Goal: Task Accomplishment & Management: Manage account settings

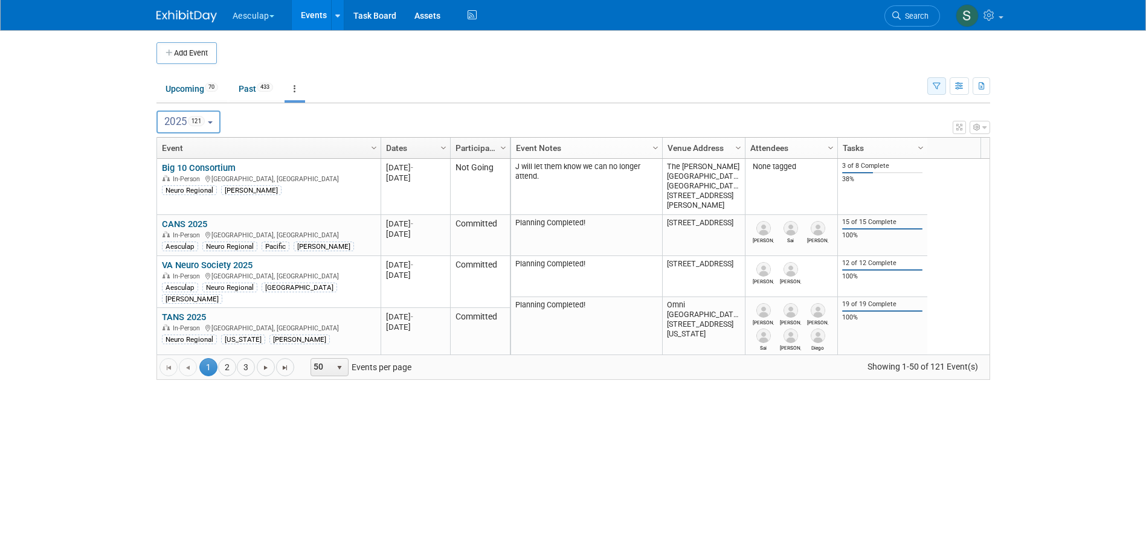
click at [934, 83] on icon "button" at bounding box center [936, 87] width 8 height 8
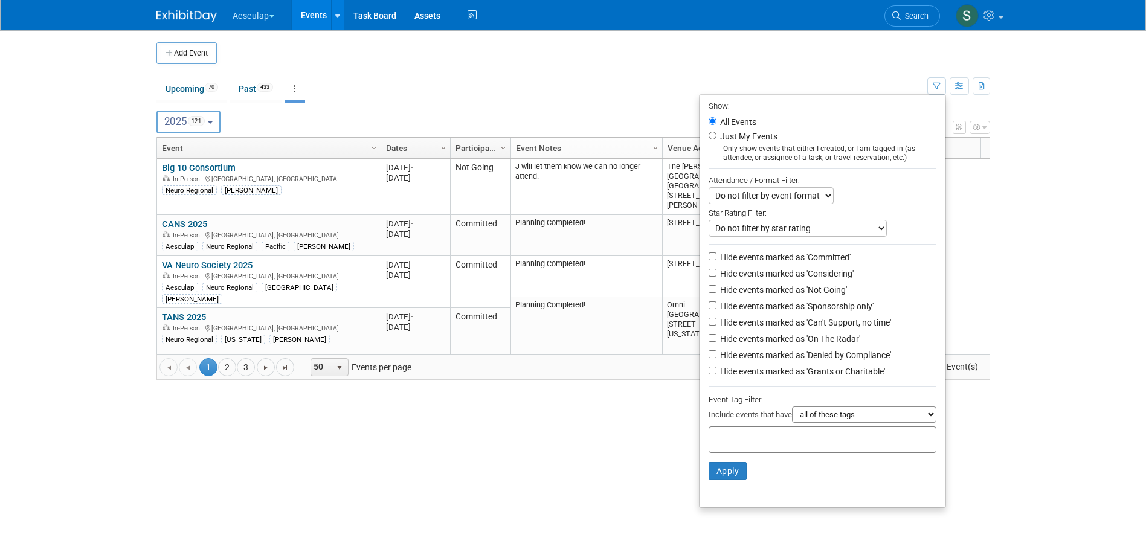
click at [906, 224] on div "Do not filter by star rating Only show events with no ratings (0 stars) Only sh…" at bounding box center [822, 228] width 228 height 17
click at [200, 126] on span "121" at bounding box center [197, 121] width 18 height 10
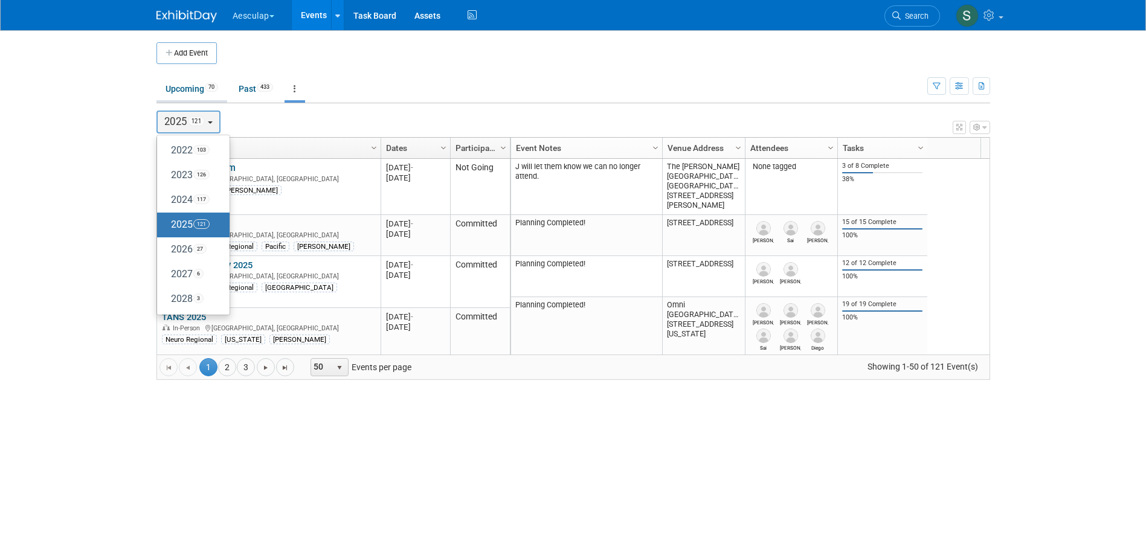
click at [198, 96] on link "Upcoming 70" at bounding box center [191, 88] width 71 height 23
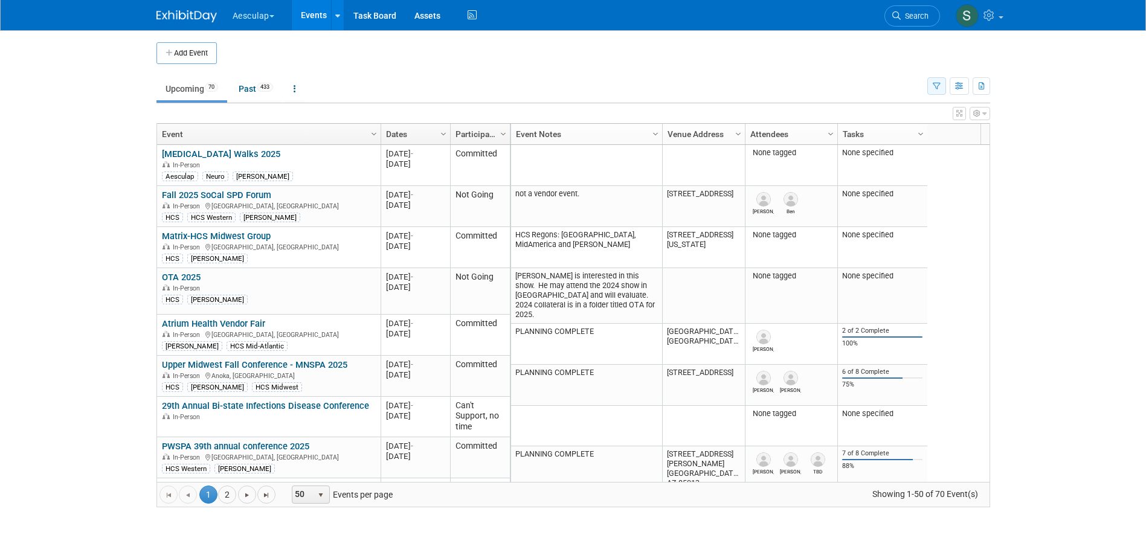
click at [930, 89] on button "button" at bounding box center [936, 86] width 19 height 18
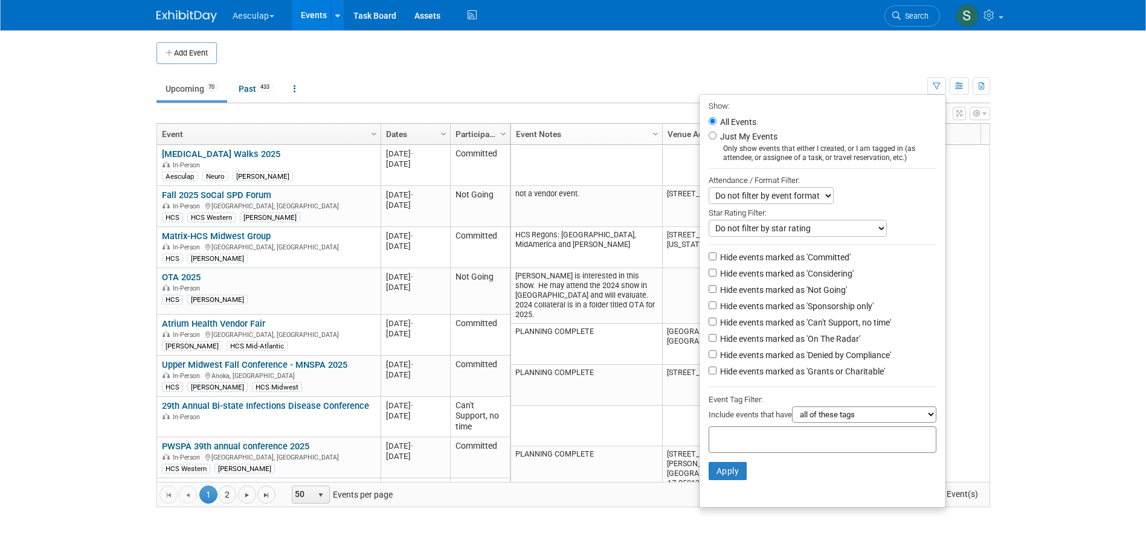
click at [771, 296] on label "Hide events marked as 'Not Going'" at bounding box center [781, 290] width 129 height 12
click at [716, 293] on input "Hide events marked as 'Not Going'" at bounding box center [712, 289] width 8 height 8
checkbox input "true"
click at [711, 463] on li "Apply Clear Filters" at bounding box center [822, 471] width 246 height 36
click at [721, 476] on button "Apply" at bounding box center [727, 471] width 39 height 18
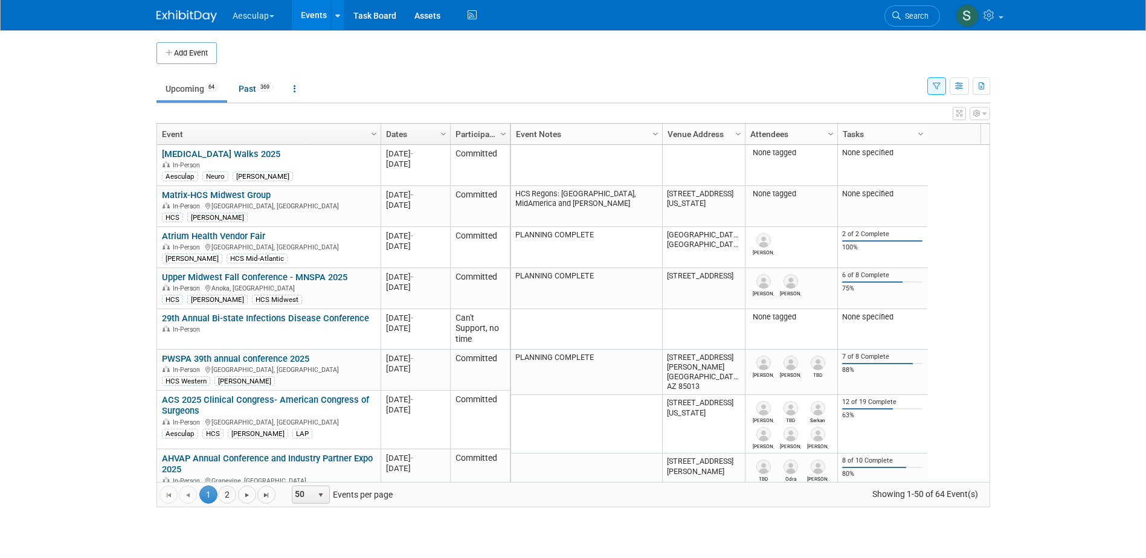
click at [938, 85] on icon "button" at bounding box center [936, 87] width 8 height 8
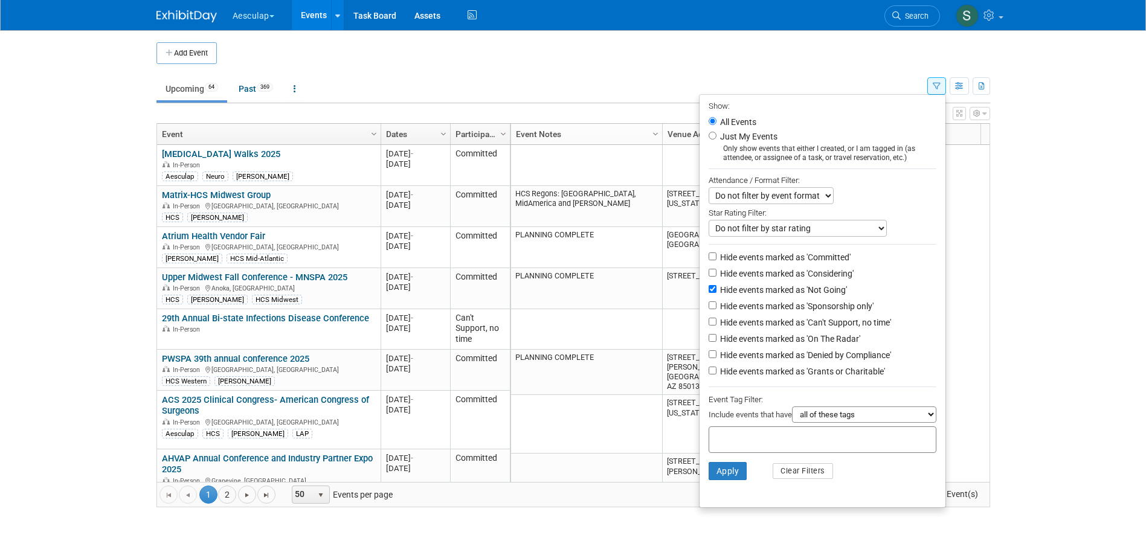
click at [757, 326] on label "Hide events marked as 'Can't Support, no time'" at bounding box center [803, 322] width 173 height 12
click at [716, 325] on input "Hide events marked as 'Can't Support, no time'" at bounding box center [712, 322] width 8 height 8
checkbox input "true"
click at [722, 480] on button "Apply" at bounding box center [727, 471] width 39 height 18
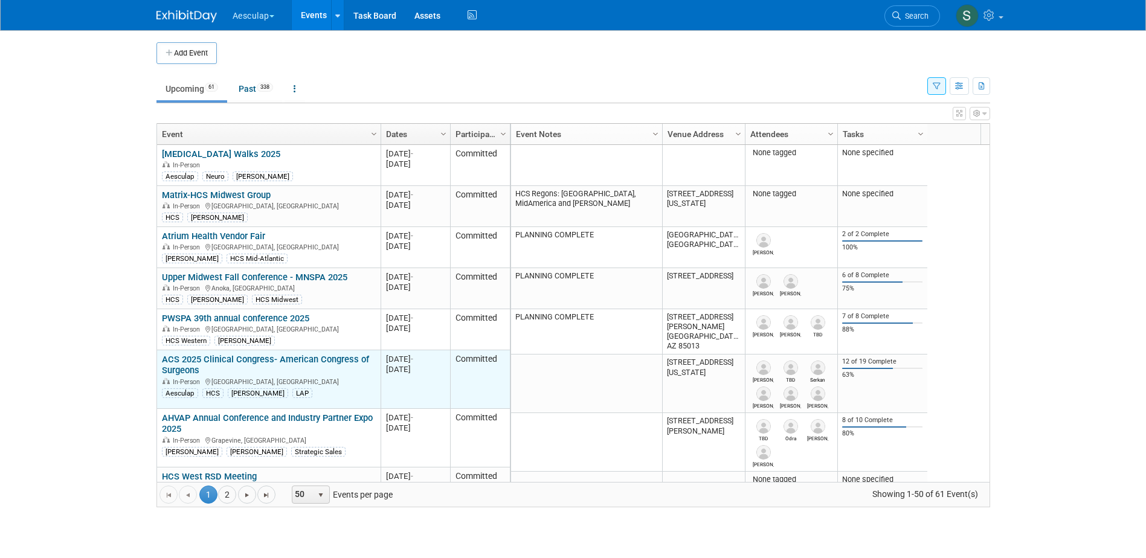
scroll to position [72, 0]
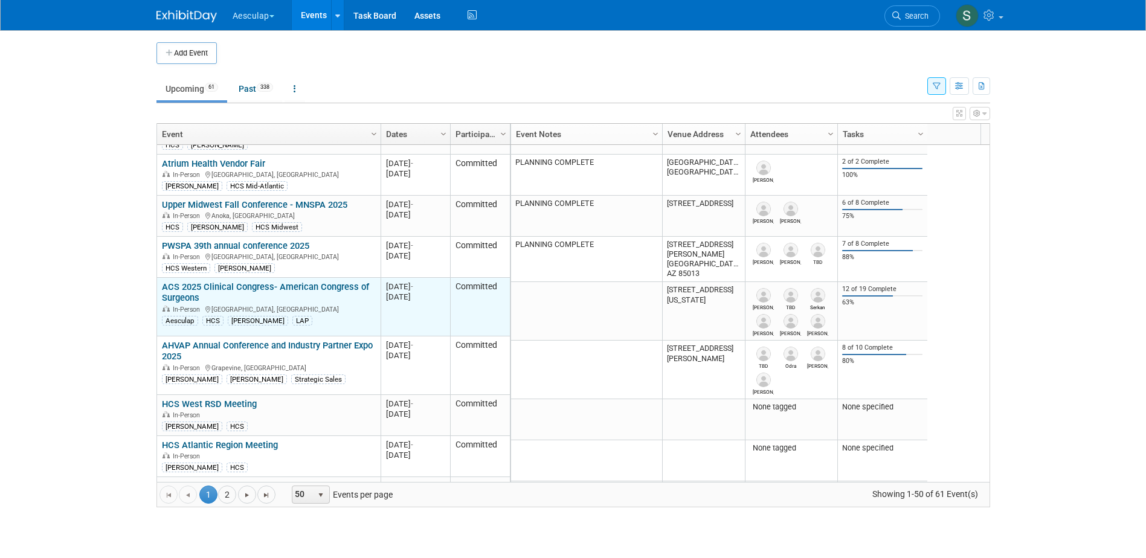
click at [268, 283] on link "ACS 2025 Clinical Congress- American Congress of Surgeons" at bounding box center [265, 292] width 207 height 22
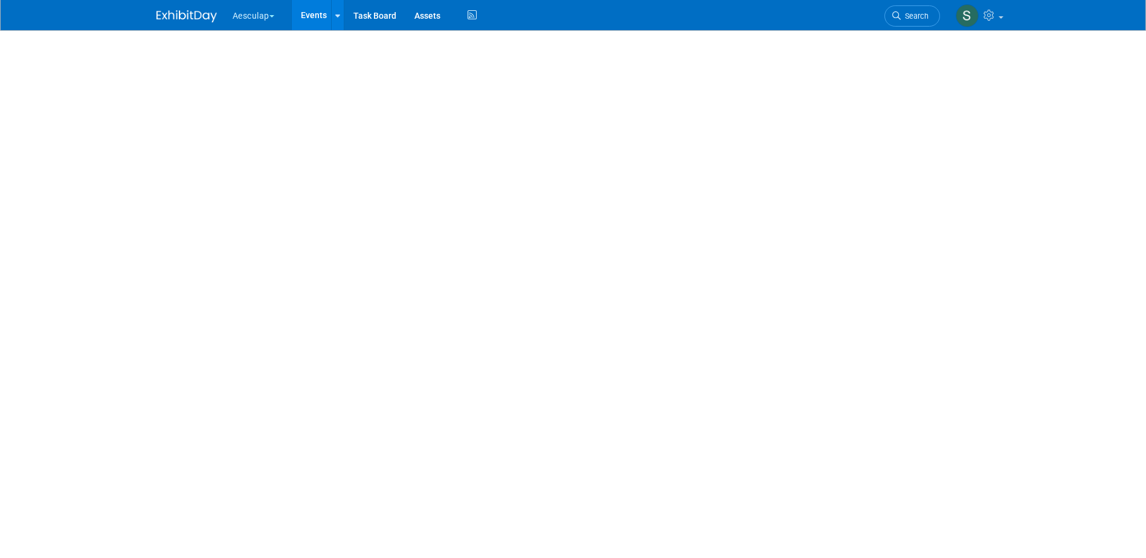
select select "No Approval Needed"
select select "HCS"
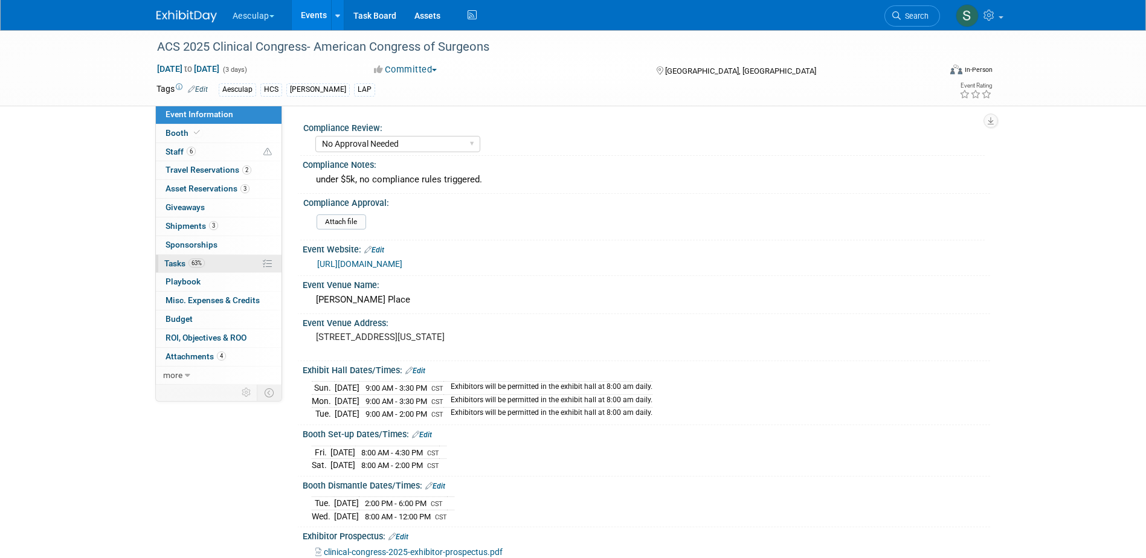
click at [197, 260] on span "63%" at bounding box center [196, 262] width 16 height 9
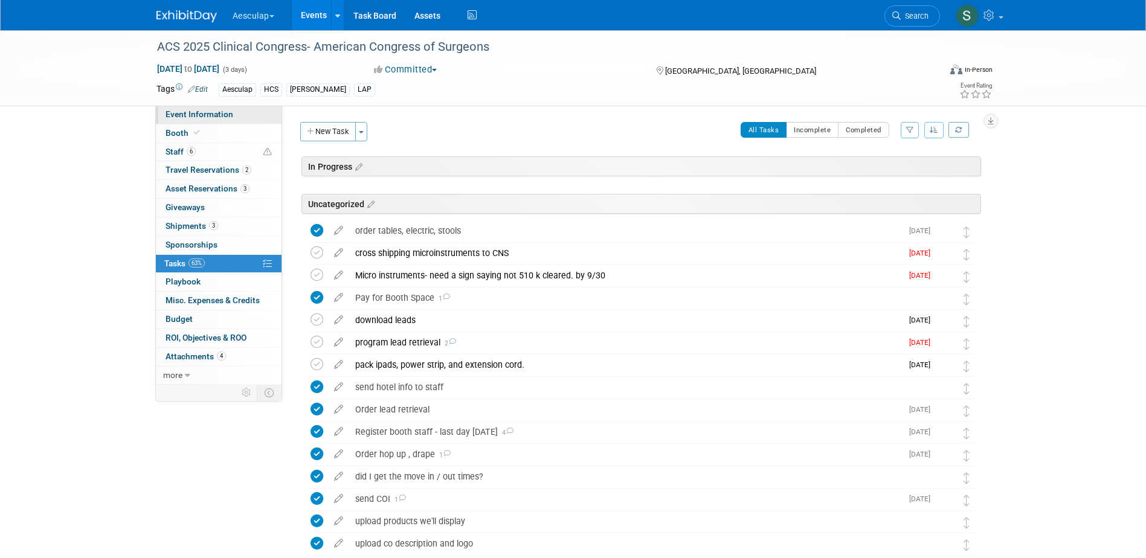
click at [194, 111] on span "Event Information" at bounding box center [199, 114] width 68 height 10
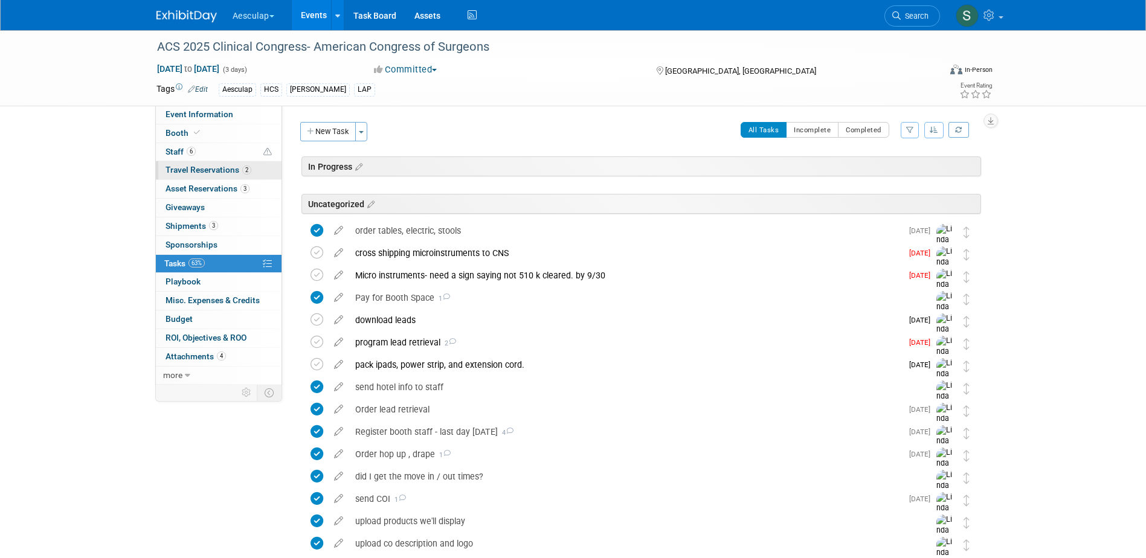
select select "No Approval Needed"
select select "HCS"
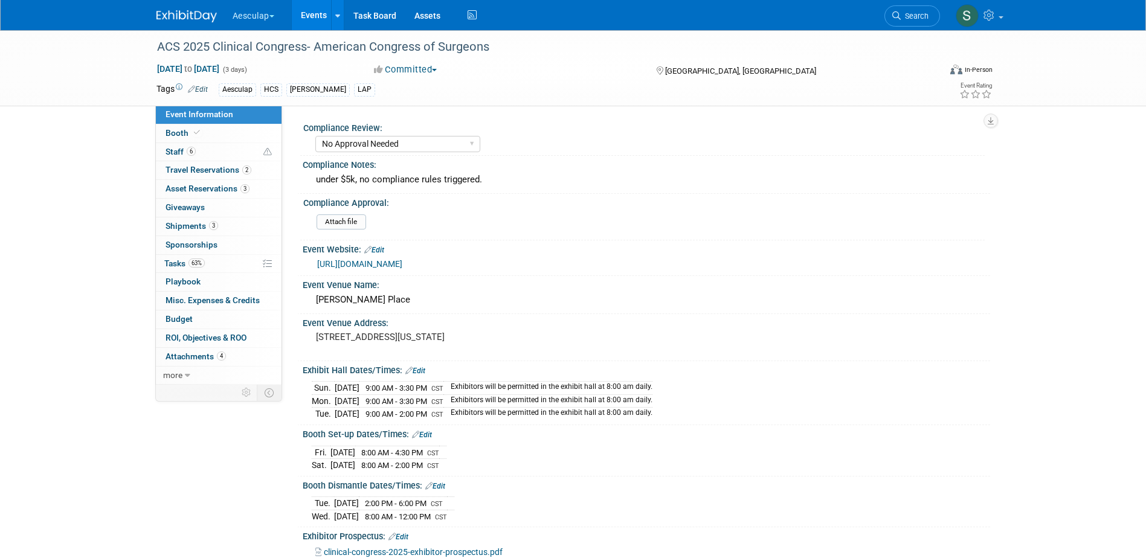
click at [309, 7] on link "Events" at bounding box center [314, 15] width 44 height 30
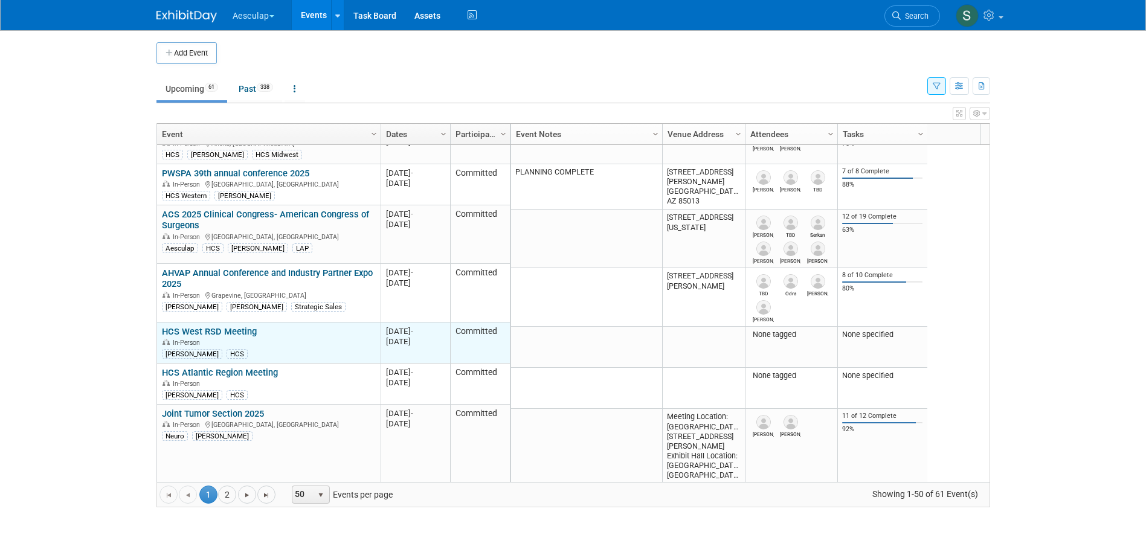
scroll to position [217, 0]
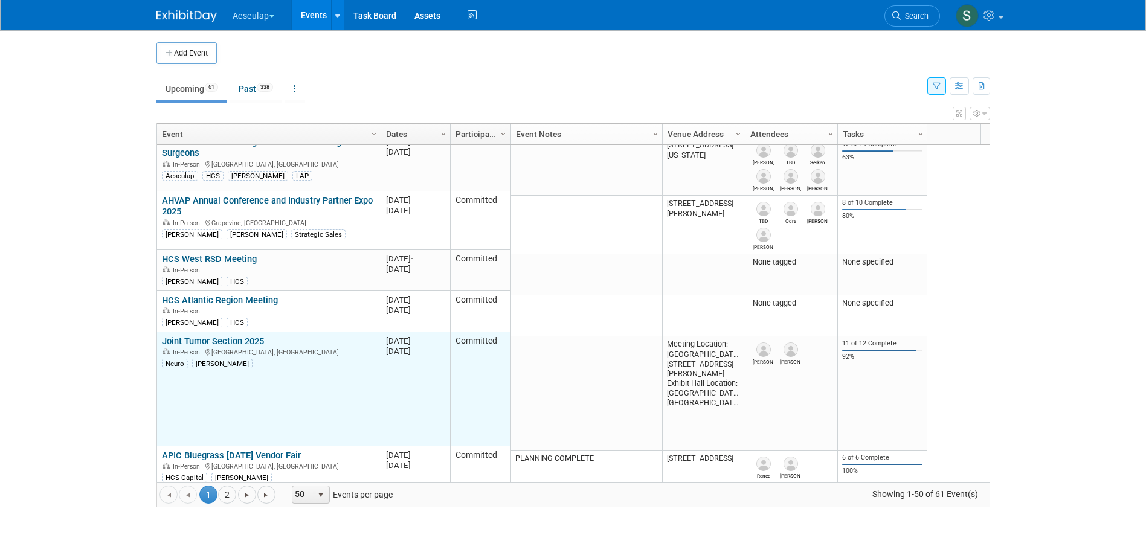
click at [220, 336] on link "Joint Tumor Section 2025" at bounding box center [213, 341] width 102 height 11
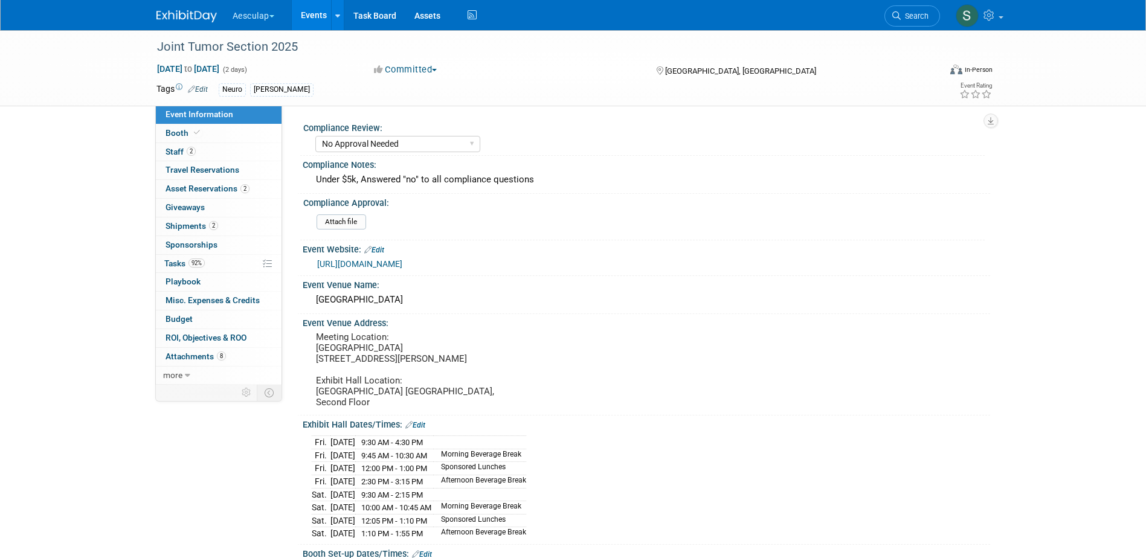
select select "No Approval Needed"
select select "Neuro"
click at [165, 256] on link "92% Tasks 92%" at bounding box center [219, 264] width 126 height 18
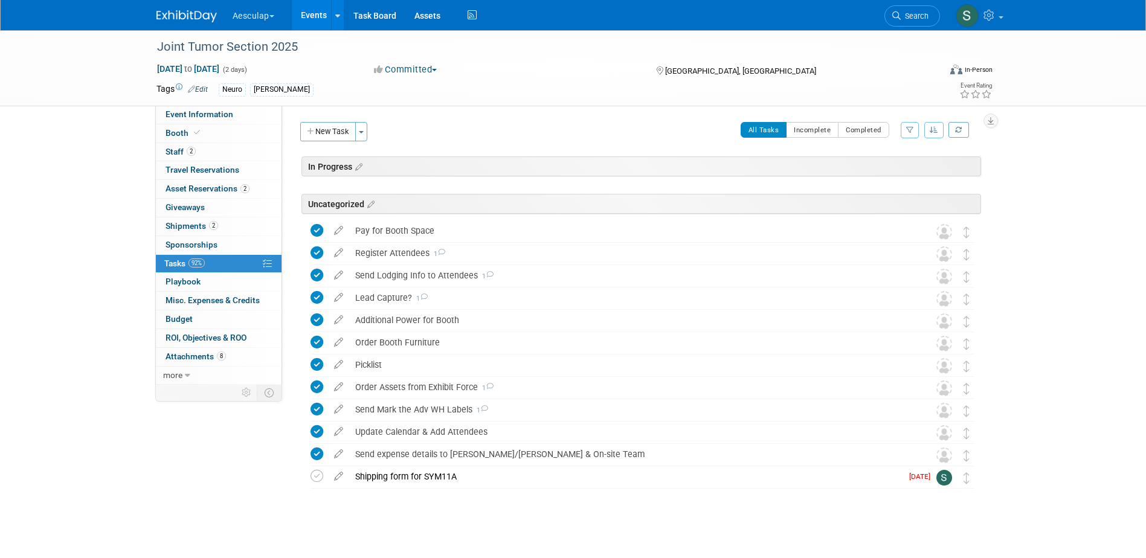
click at [320, 11] on link "Events" at bounding box center [314, 15] width 44 height 30
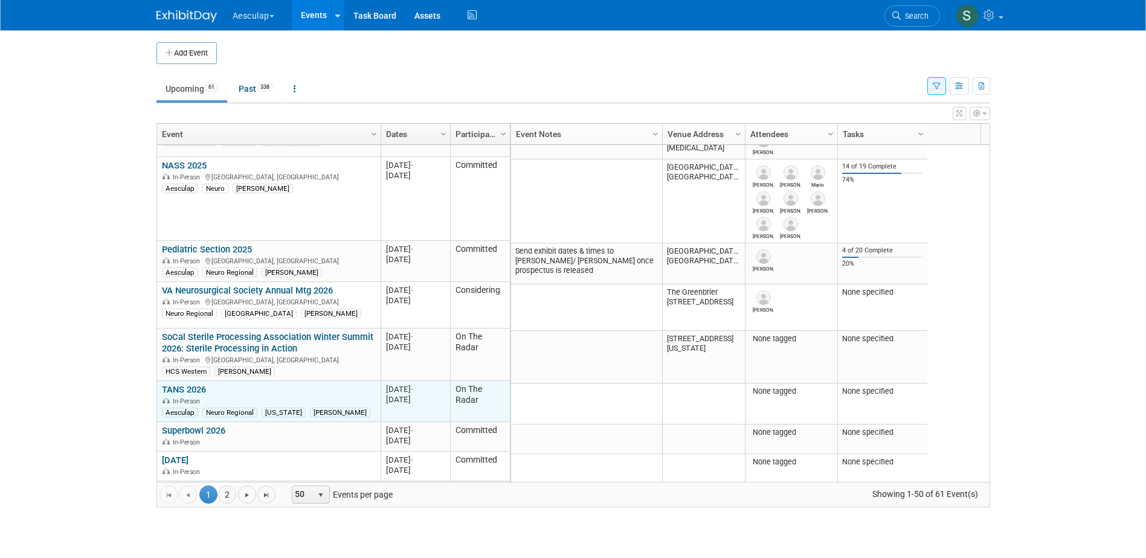
scroll to position [1667, 0]
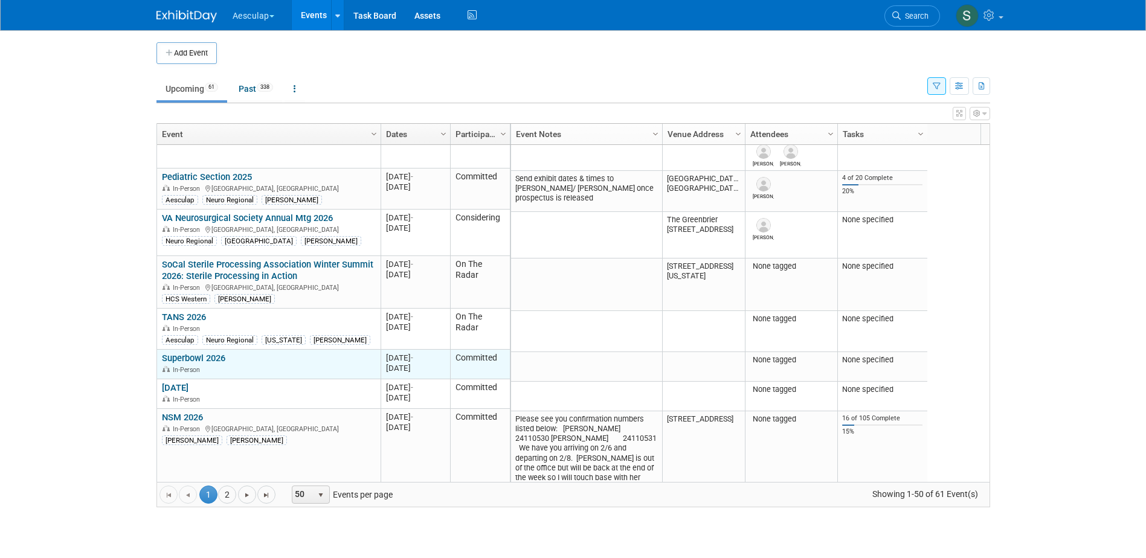
click at [217, 353] on link "Superbowl 2026" at bounding box center [193, 358] width 63 height 11
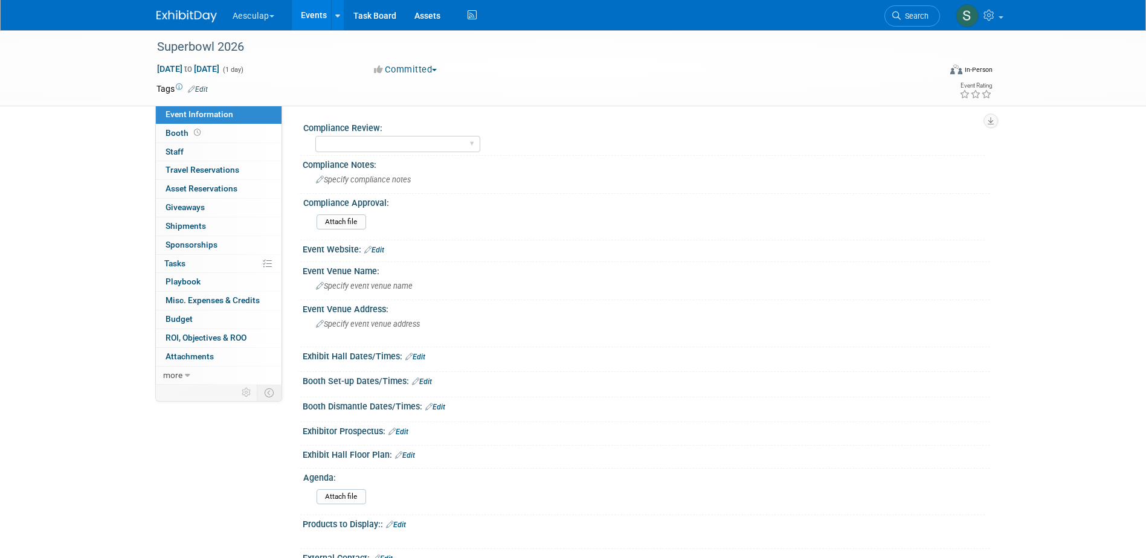
click at [407, 63] on button "Committed" at bounding box center [406, 69] width 72 height 13
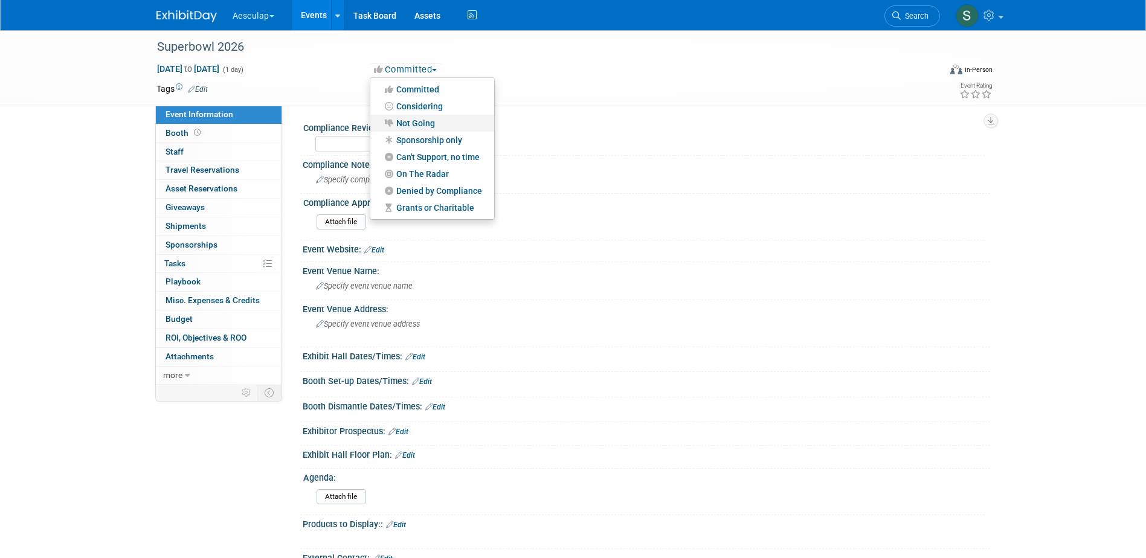
click at [400, 126] on link "Not Going" at bounding box center [432, 123] width 124 height 17
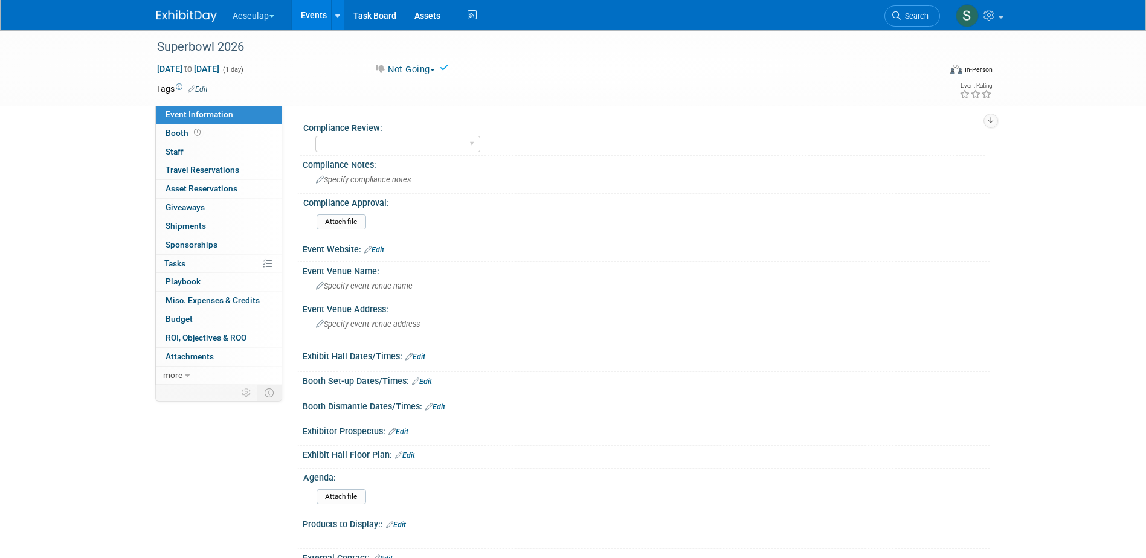
click at [307, 19] on link "Events" at bounding box center [314, 15] width 44 height 30
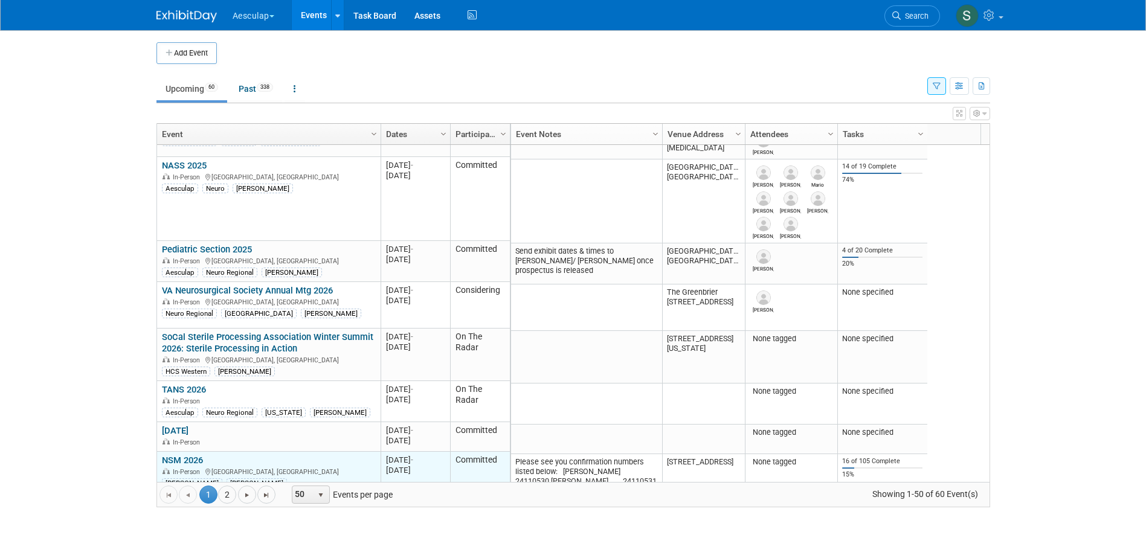
scroll to position [1739, 0]
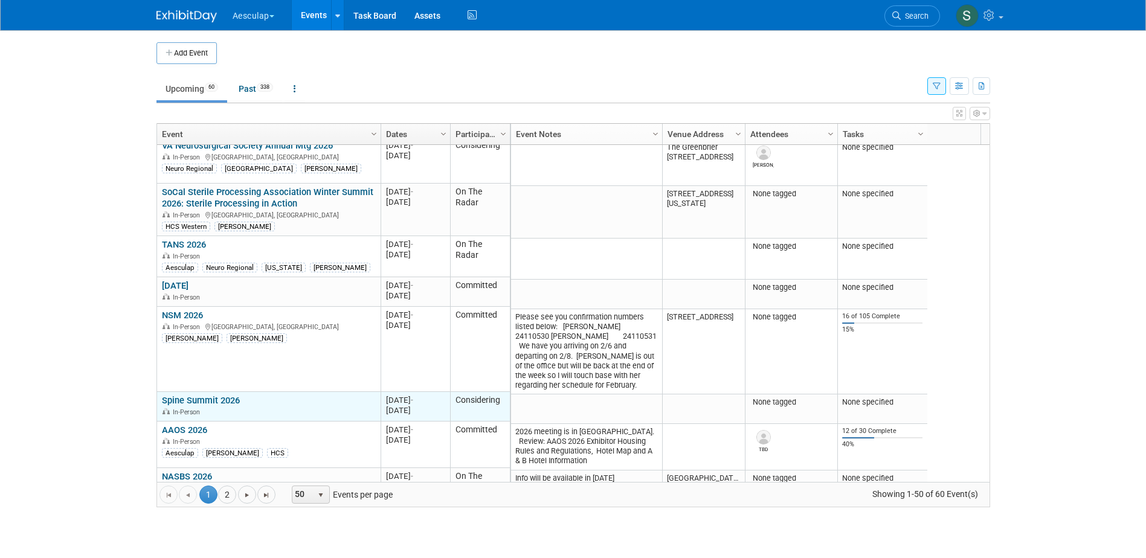
click at [215, 395] on link "Spine Summit 2026" at bounding box center [201, 400] width 78 height 11
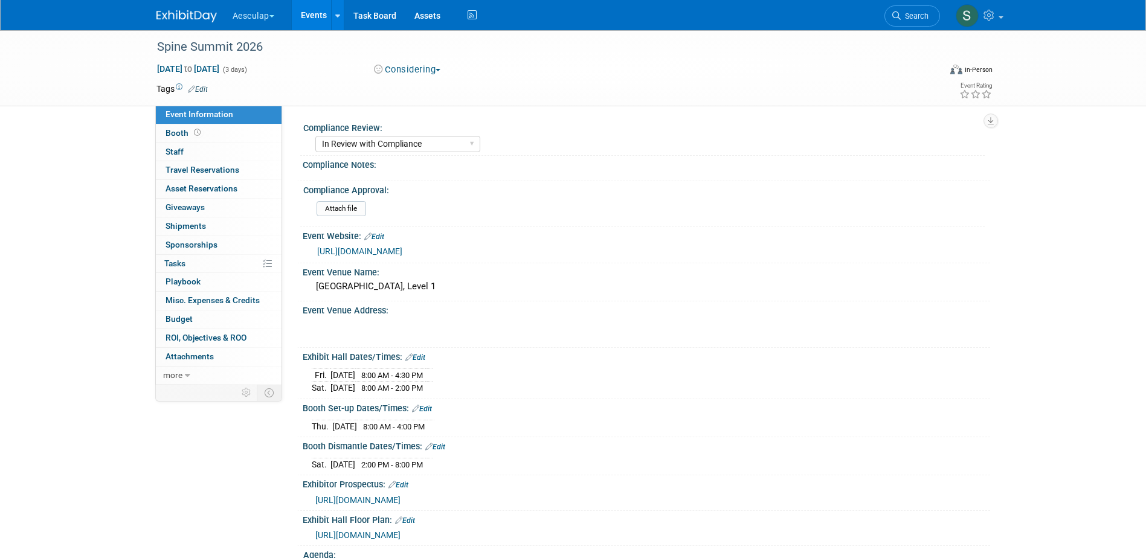
select select "In Review with Compliance"
select select "Neuro"
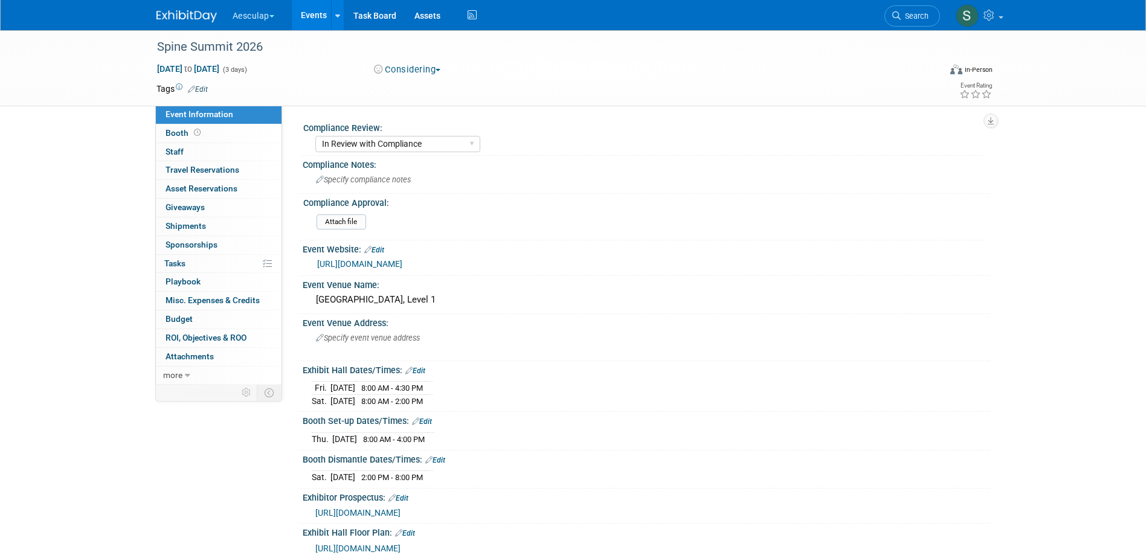
click at [416, 66] on button "Considering" at bounding box center [407, 69] width 75 height 13
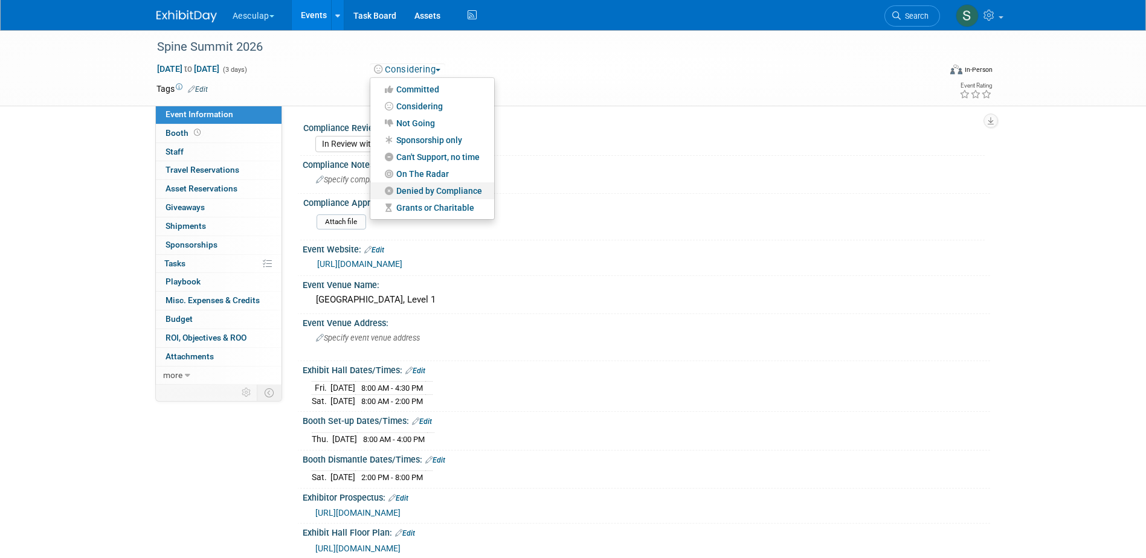
click at [418, 189] on link "Denied by Compliance" at bounding box center [432, 190] width 124 height 17
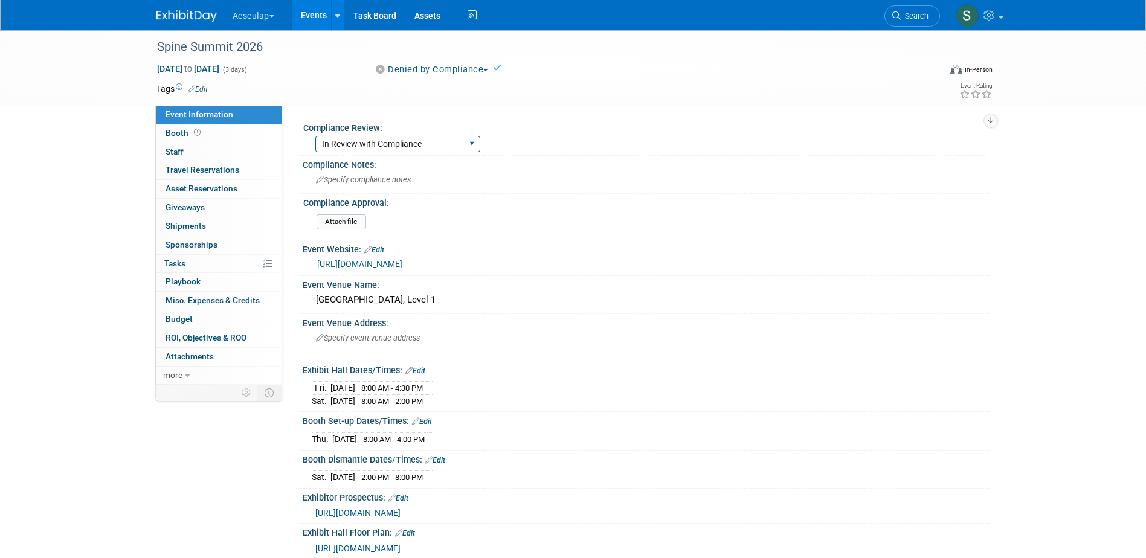
click at [420, 141] on select "Needs to be submitted to Compliance In Review with Compliance Approved by Compl…" at bounding box center [397, 144] width 165 height 16
select select "Denied by Compliance"
click at [315, 136] on select "Needs to be submitted to Compliance In Review with Compliance Approved by Compl…" at bounding box center [397, 144] width 165 height 16
click at [318, 11] on link "Events" at bounding box center [314, 15] width 44 height 30
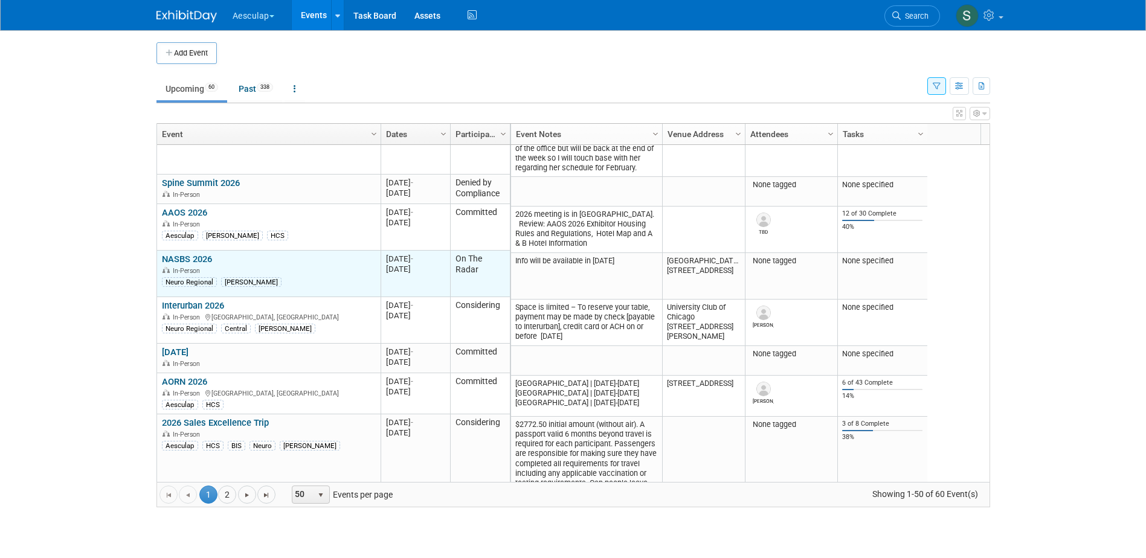
click at [179, 254] on link "NASBS 2026" at bounding box center [187, 259] width 50 height 11
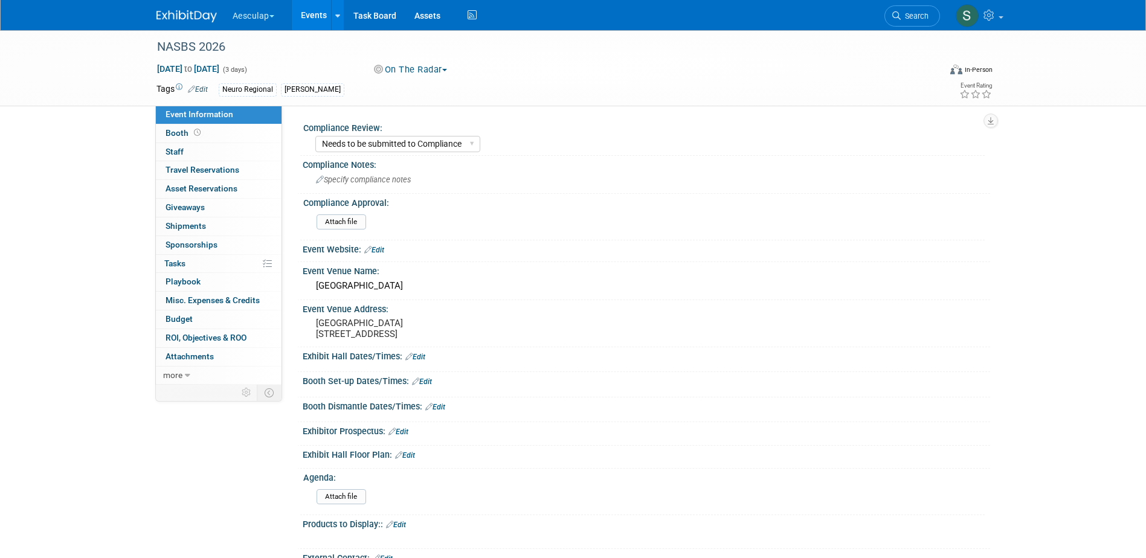
select select "Needs to be submitted to Compliance"
select select "Neuro"
click at [430, 63] on button "On The Radar" at bounding box center [411, 69] width 82 height 13
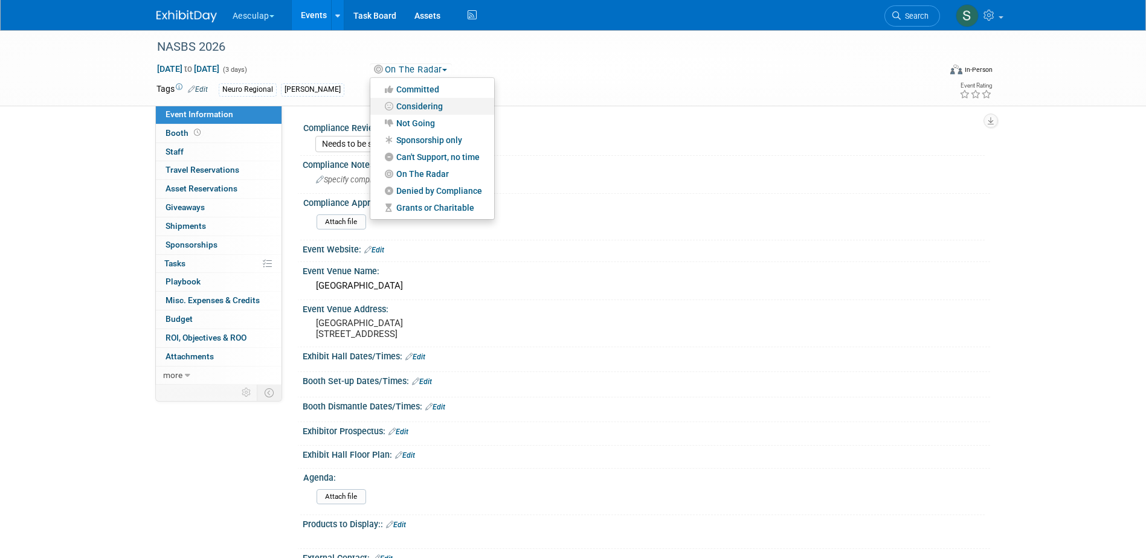
click at [418, 106] on link "Considering" at bounding box center [432, 106] width 124 height 17
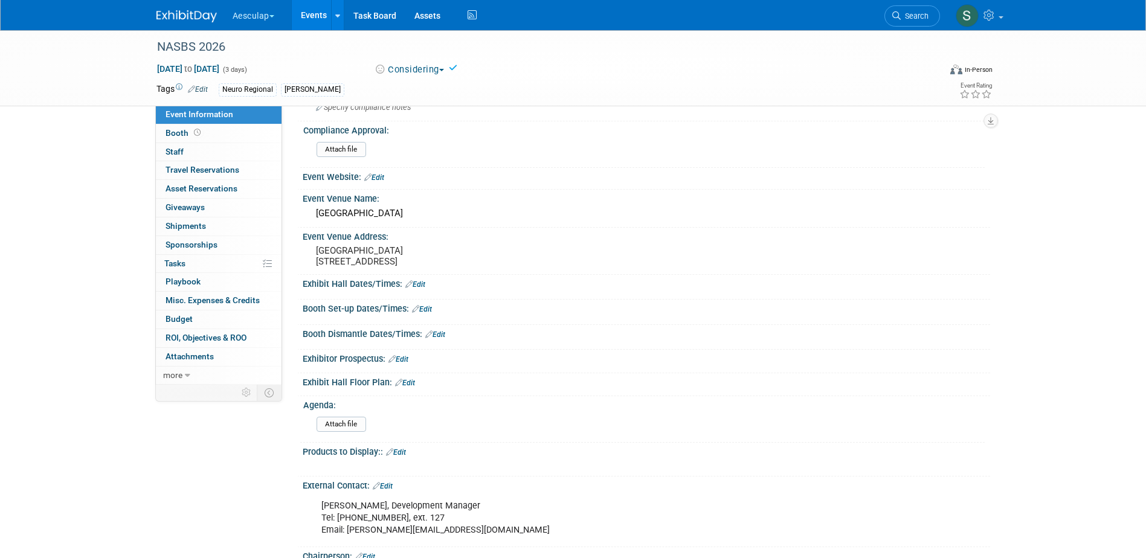
scroll to position [242, 0]
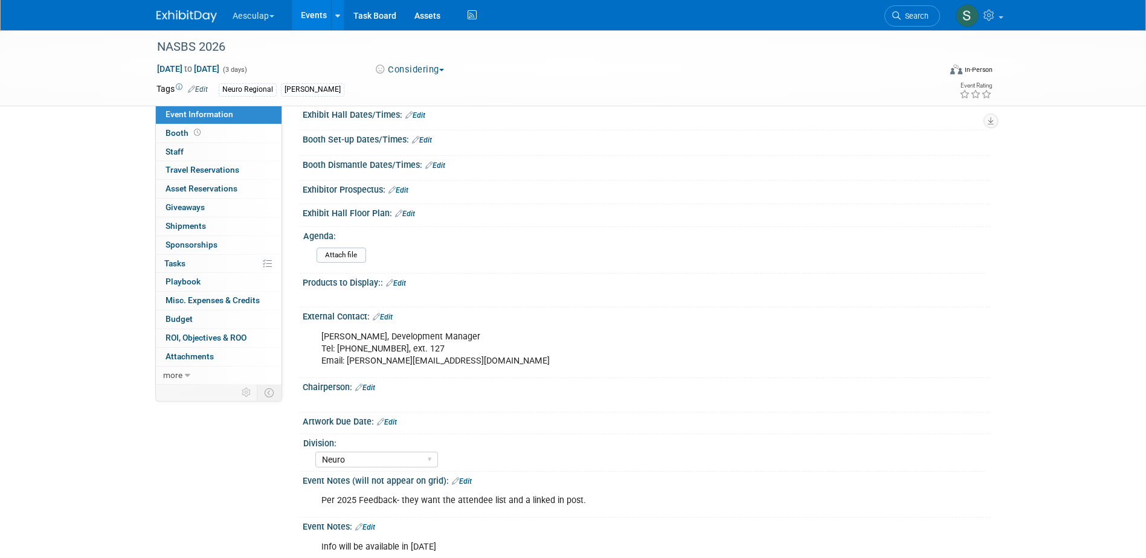
click at [369, 392] on link "Edit" at bounding box center [365, 387] width 20 height 8
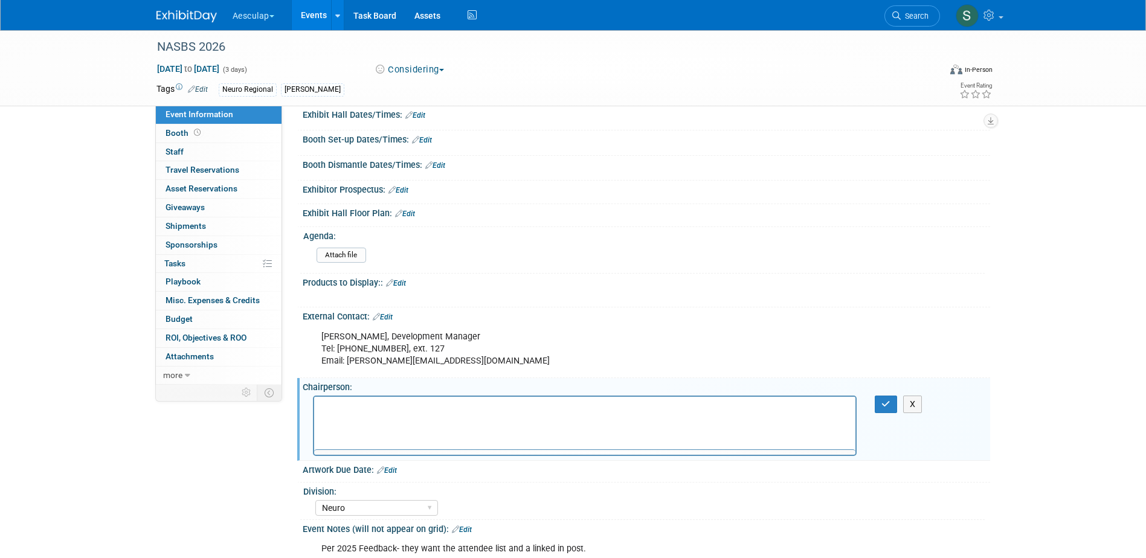
scroll to position [0, 0]
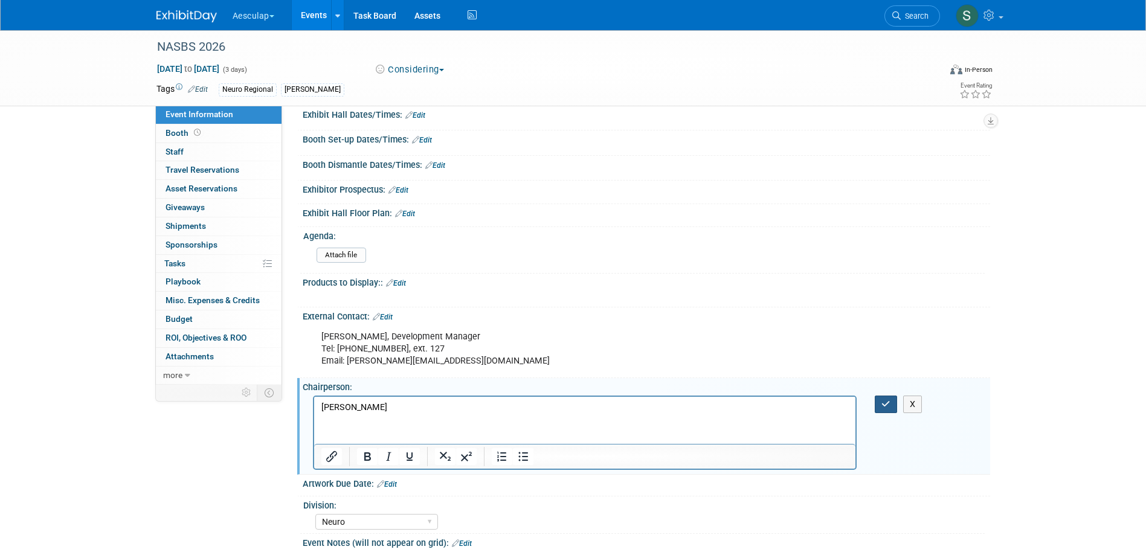
click at [878, 410] on button "button" at bounding box center [885, 405] width 22 height 18
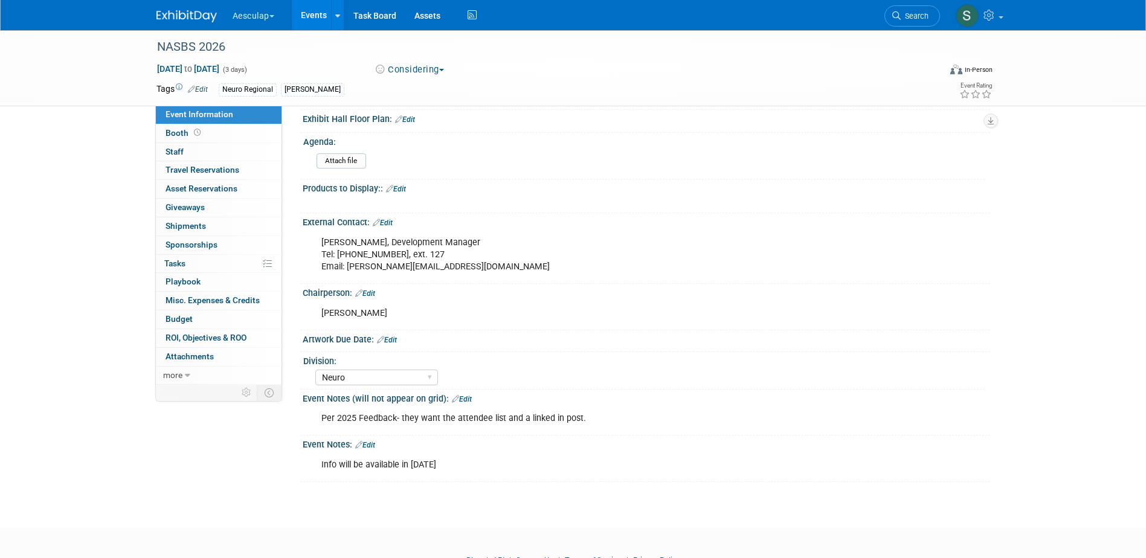
scroll to position [341, 0]
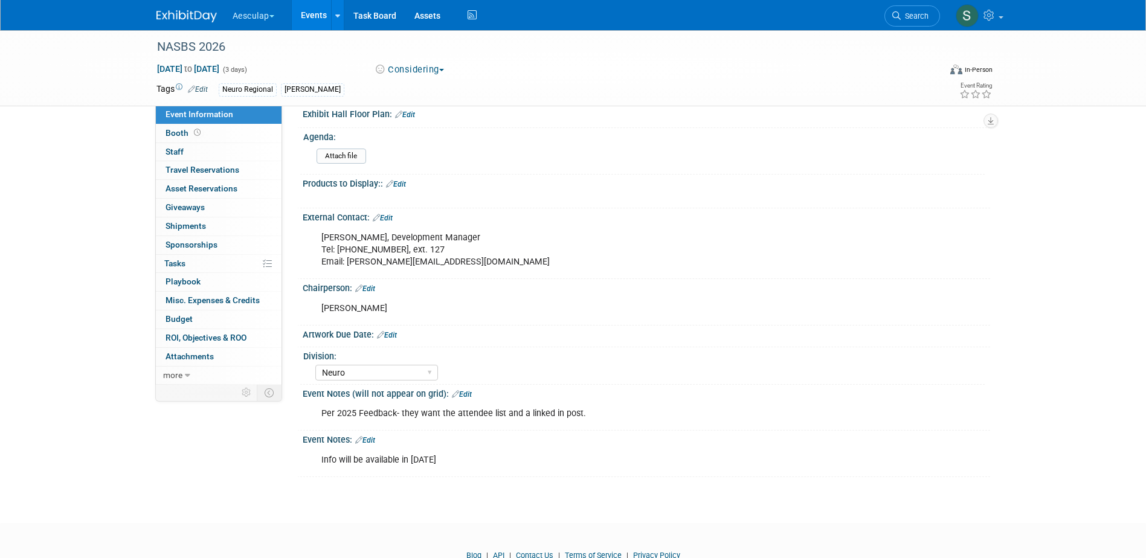
click at [319, 11] on link "Events" at bounding box center [314, 15] width 44 height 30
